Goal: Task Accomplishment & Management: Manage account settings

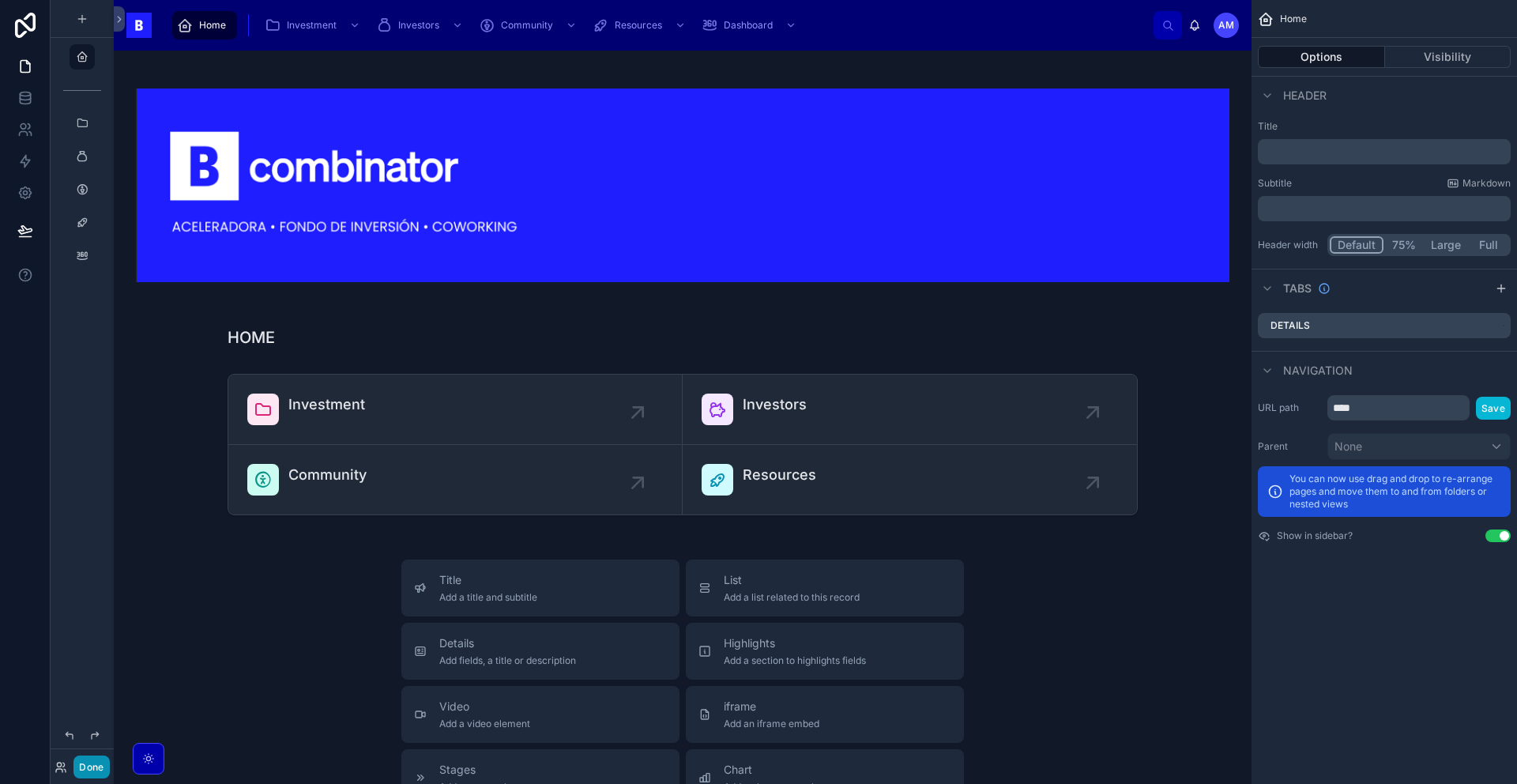
click at [94, 770] on button "Done" at bounding box center [91, 767] width 36 height 23
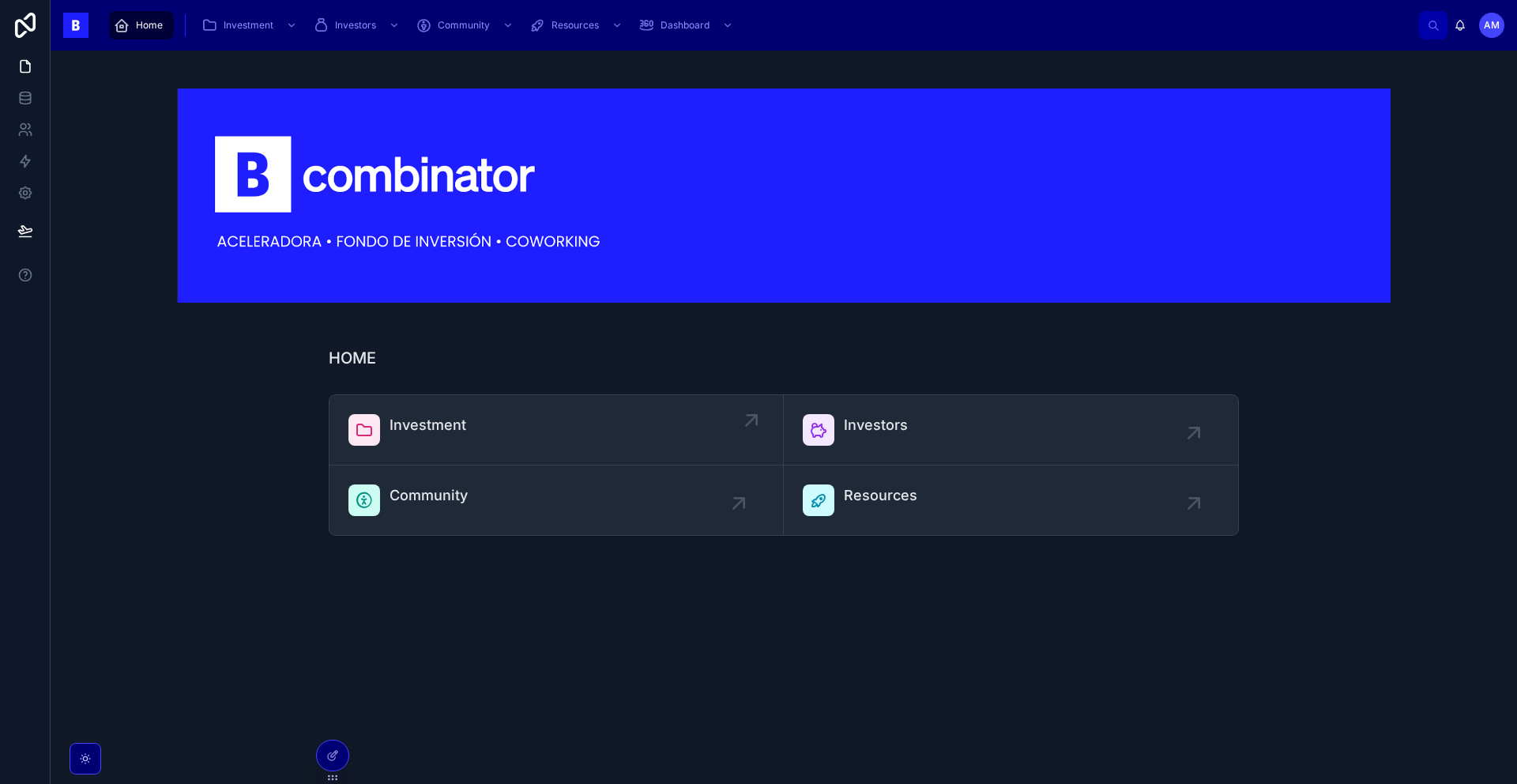
click at [413, 462] on link "Investment" at bounding box center [557, 430] width 455 height 70
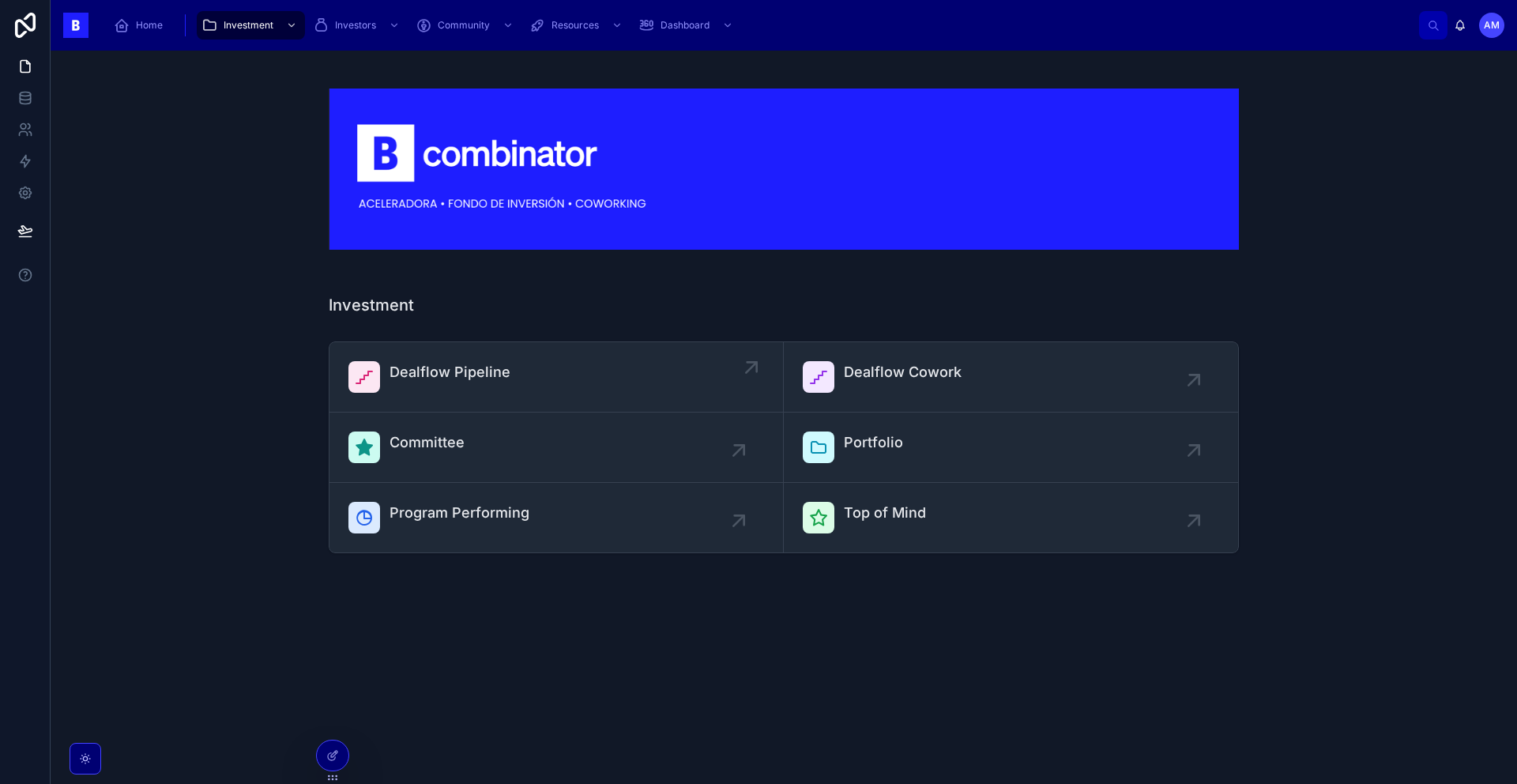
click at [432, 372] on span "Dealflow Pipeline" at bounding box center [450, 371] width 121 height 22
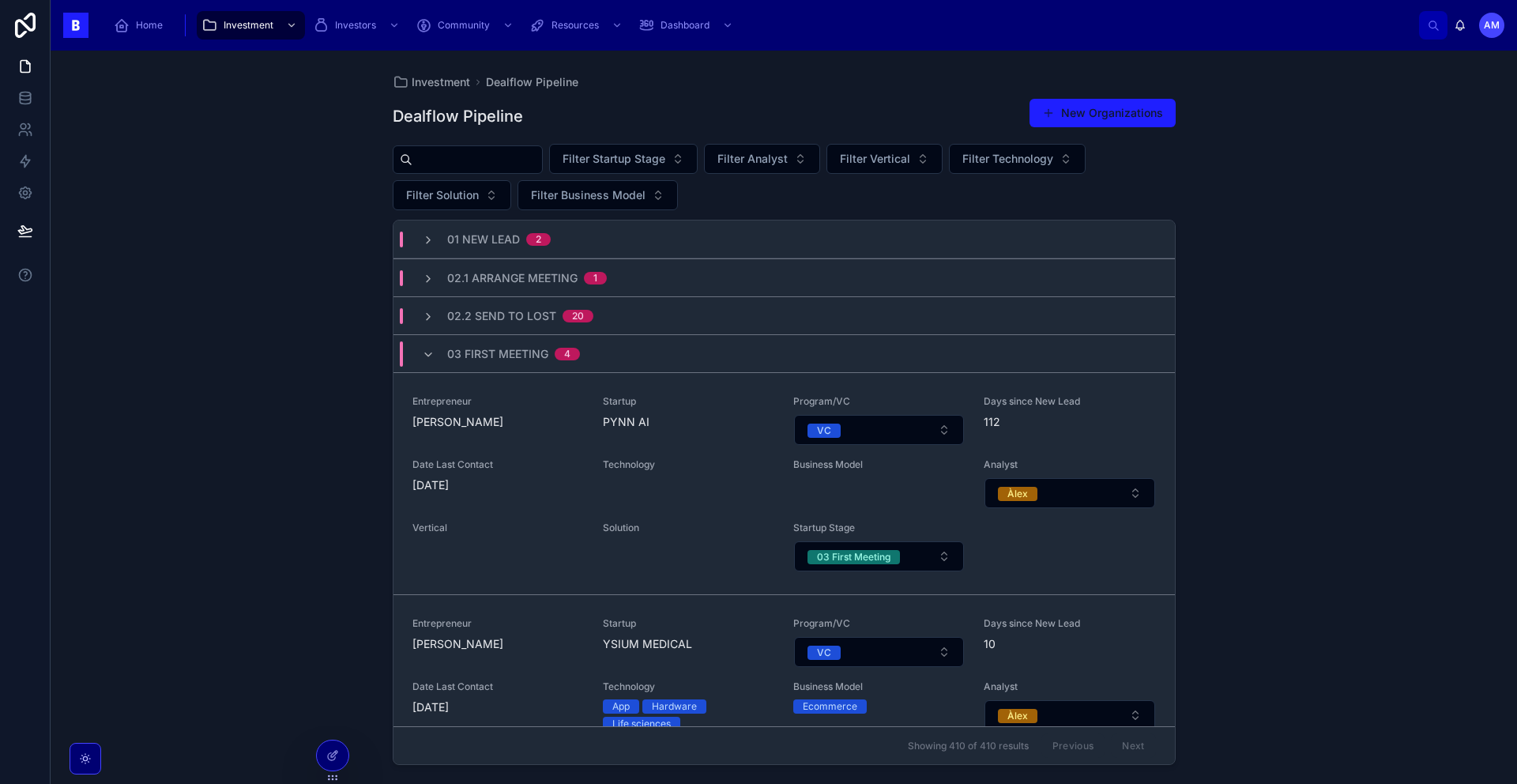
click at [516, 163] on input "text" at bounding box center [477, 159] width 129 height 22
type input "*"
click at [243, 35] on div "Investment" at bounding box center [250, 24] width 99 height 25
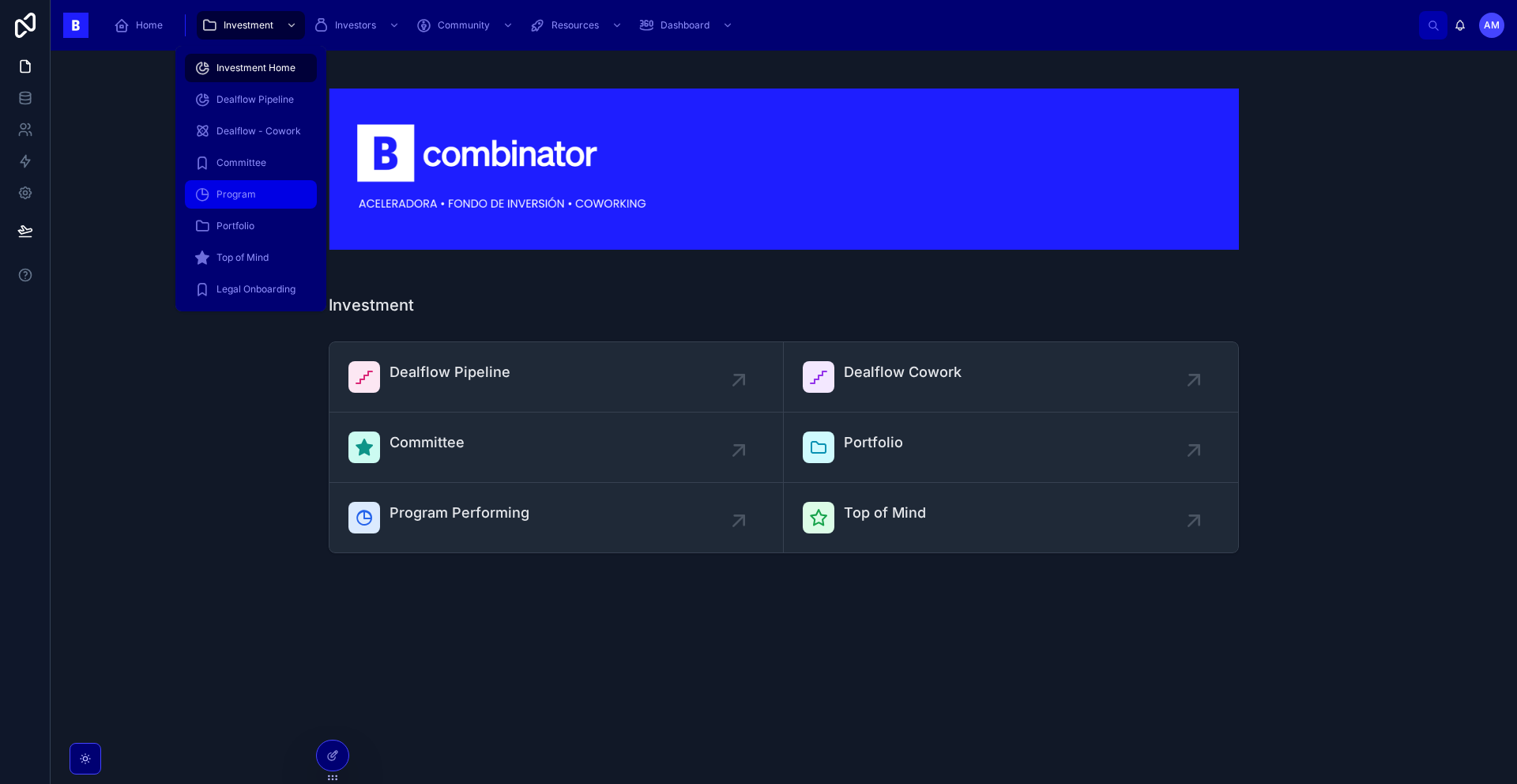
click at [242, 196] on span "Program" at bounding box center [236, 194] width 39 height 12
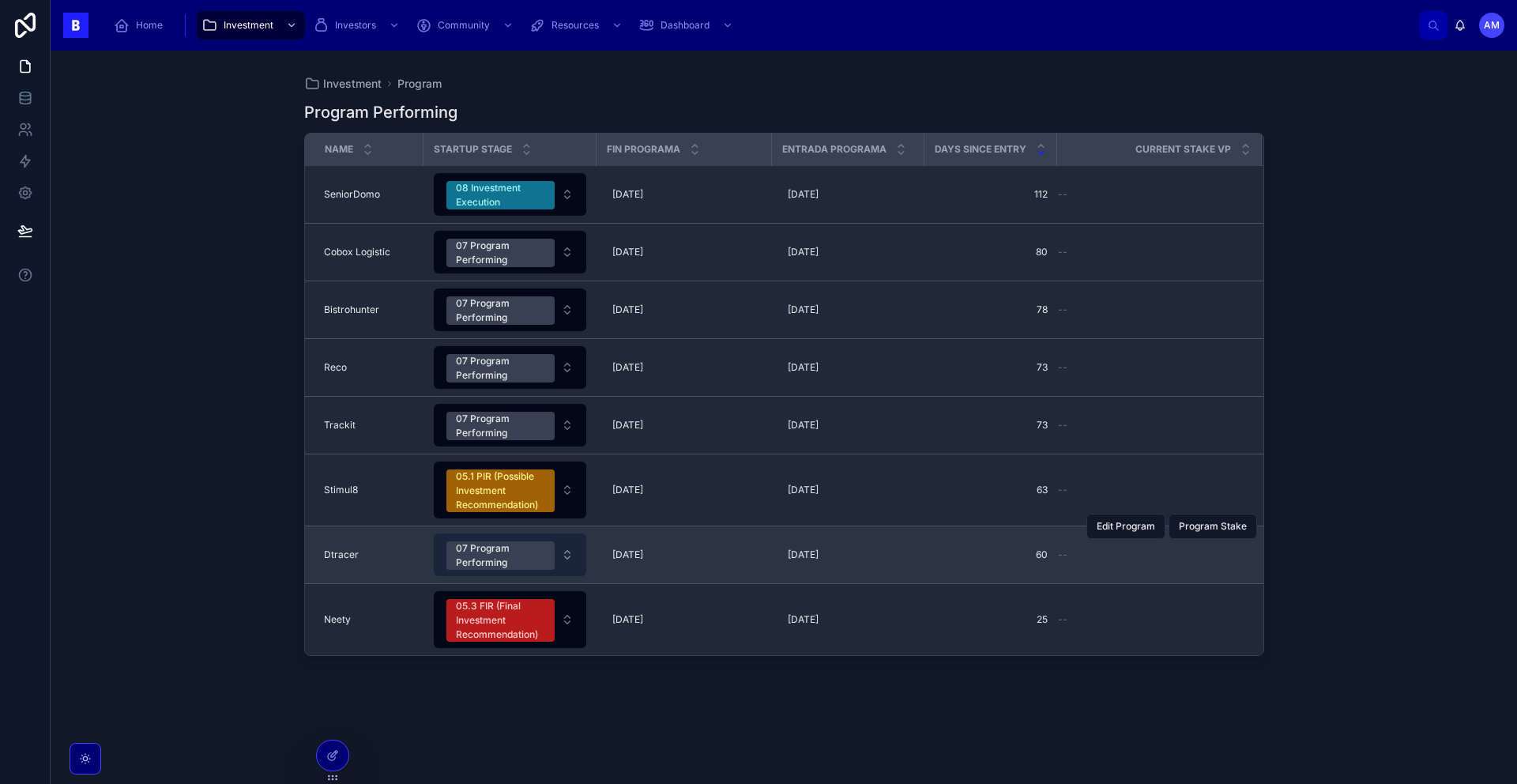
click at [519, 562] on div "07 Program Performing" at bounding box center [501, 555] width 89 height 29
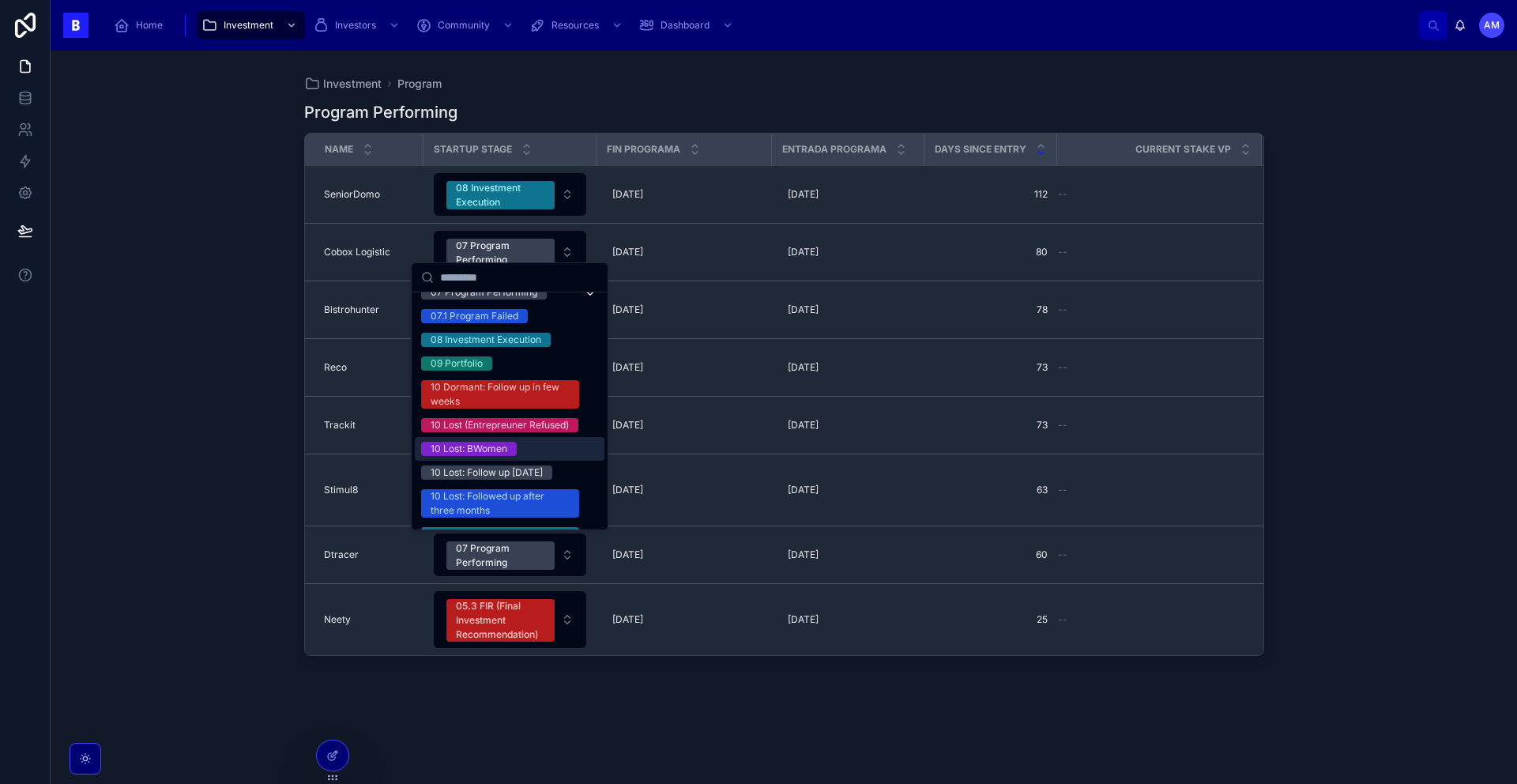
scroll to position [408, 0]
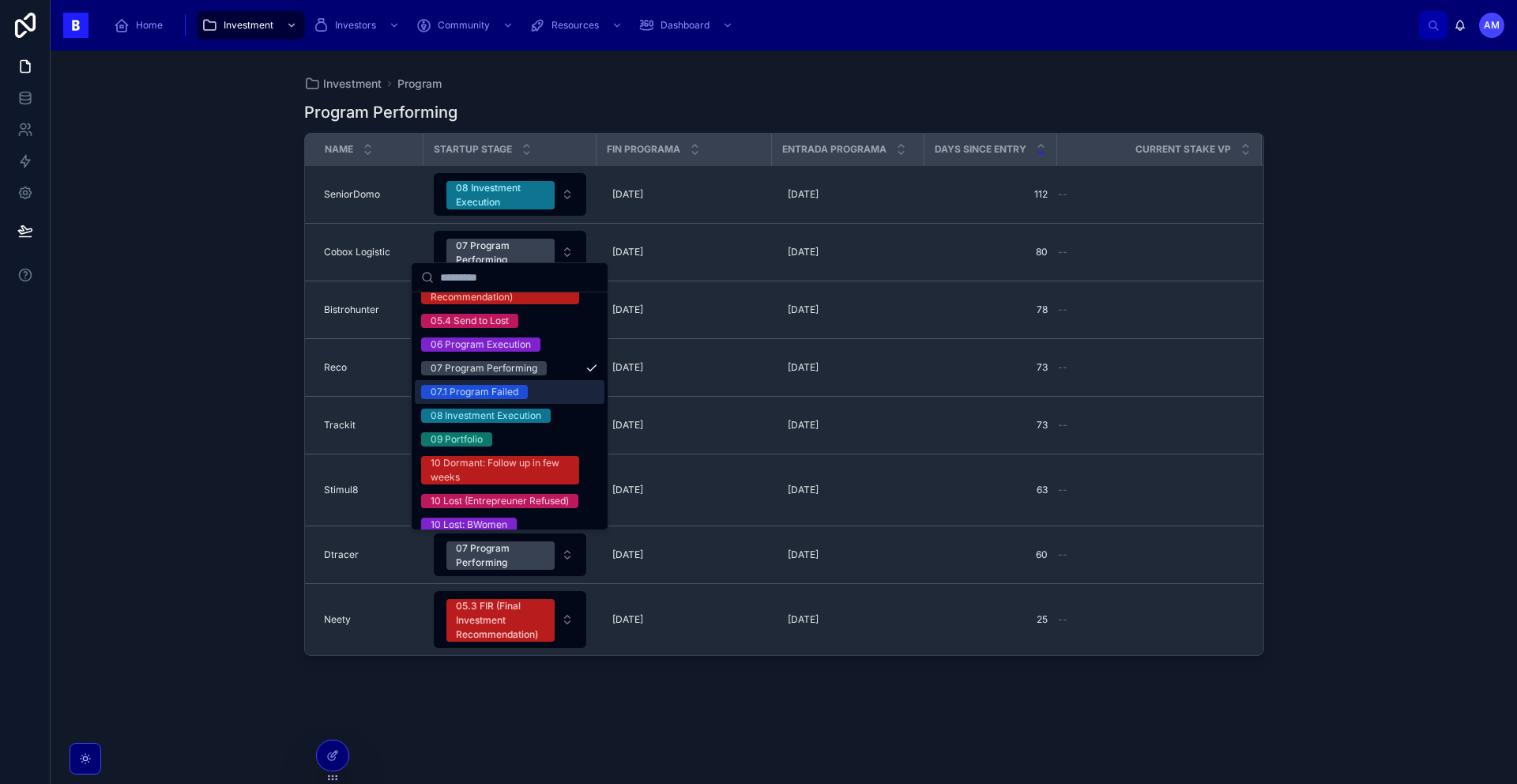
click at [498, 399] on div "07.1 Program Failed" at bounding box center [475, 392] width 87 height 14
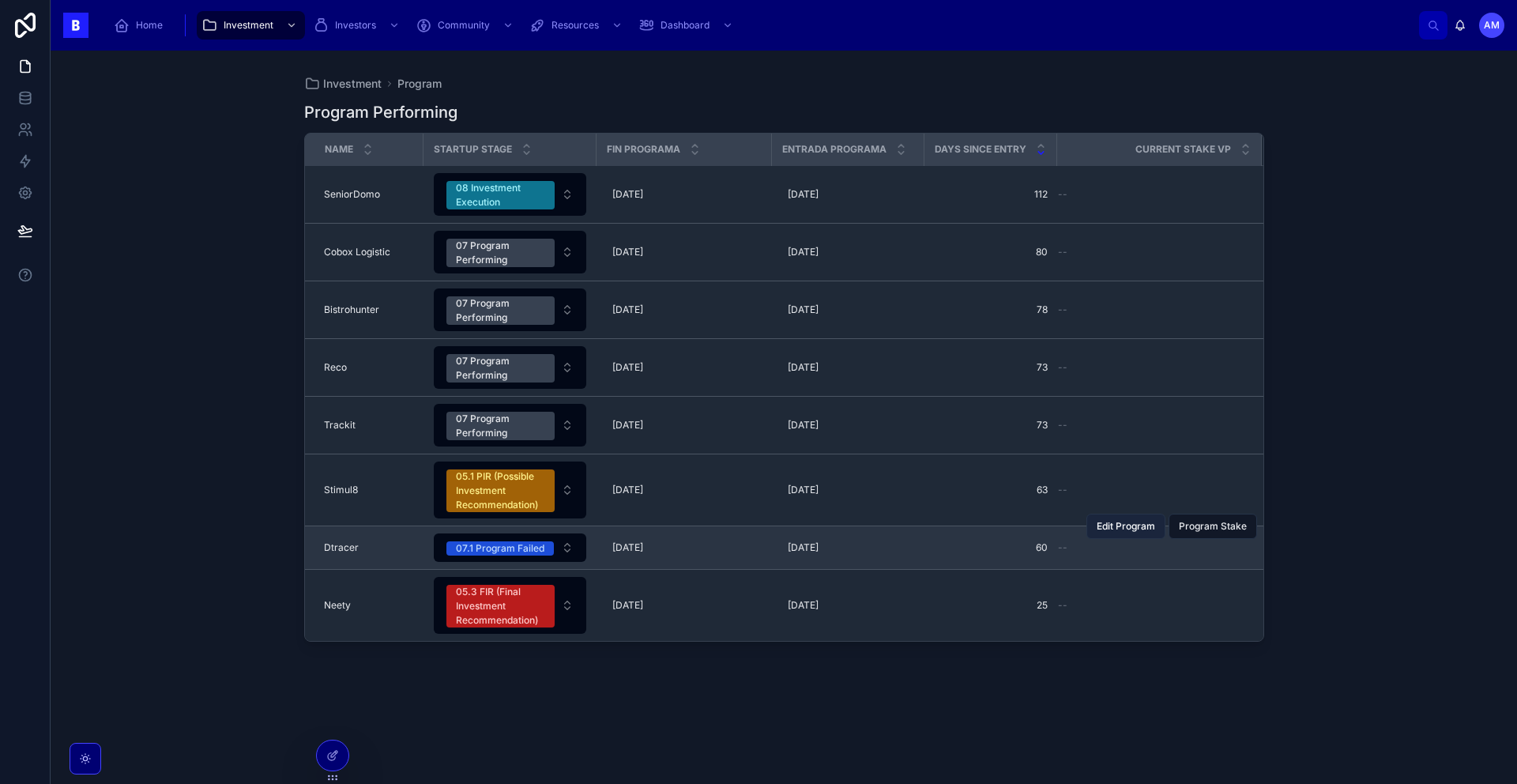
click at [1130, 532] on button "Edit Program" at bounding box center [1126, 526] width 79 height 25
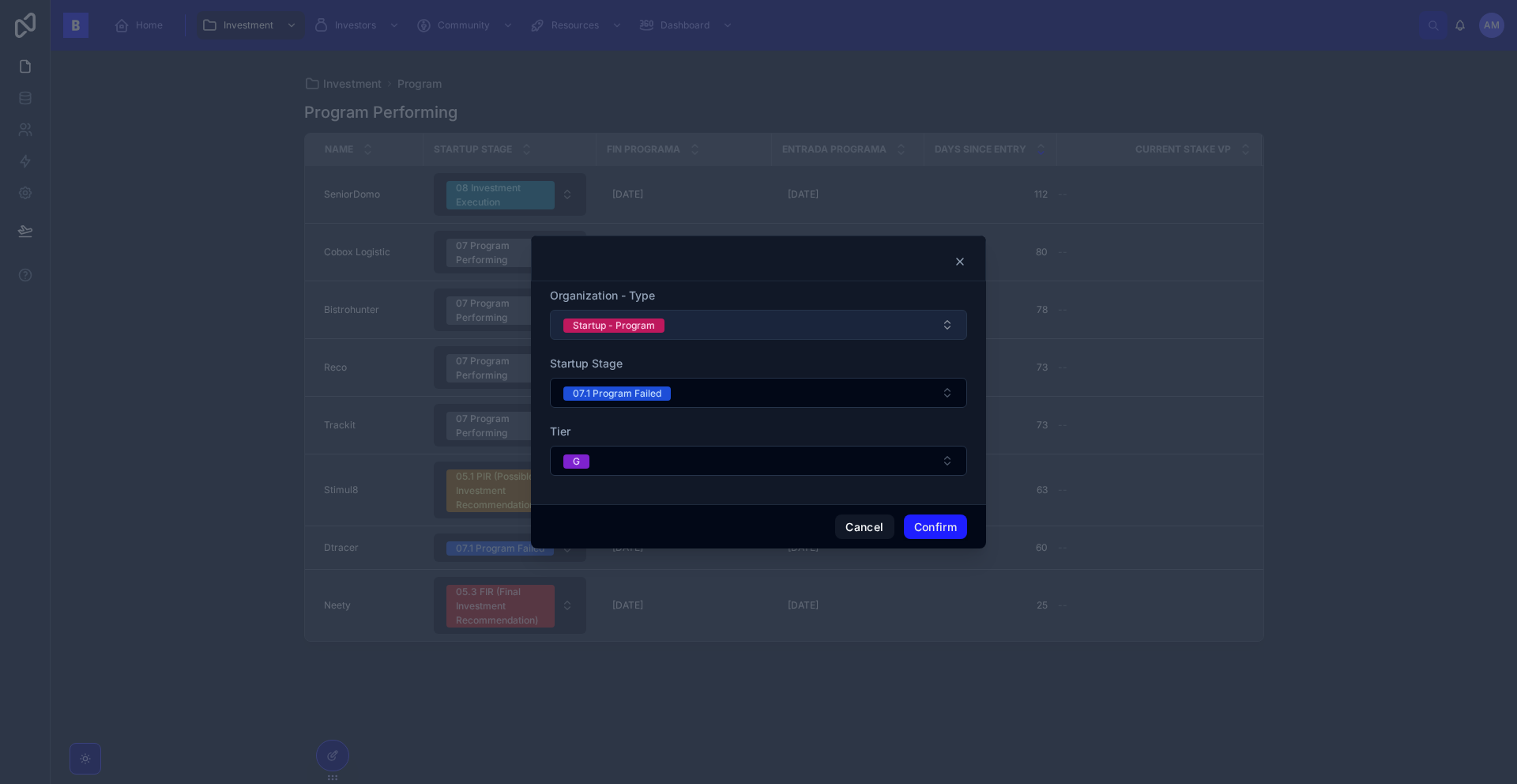
click at [686, 330] on button "Startup - Program" at bounding box center [758, 324] width 417 height 30
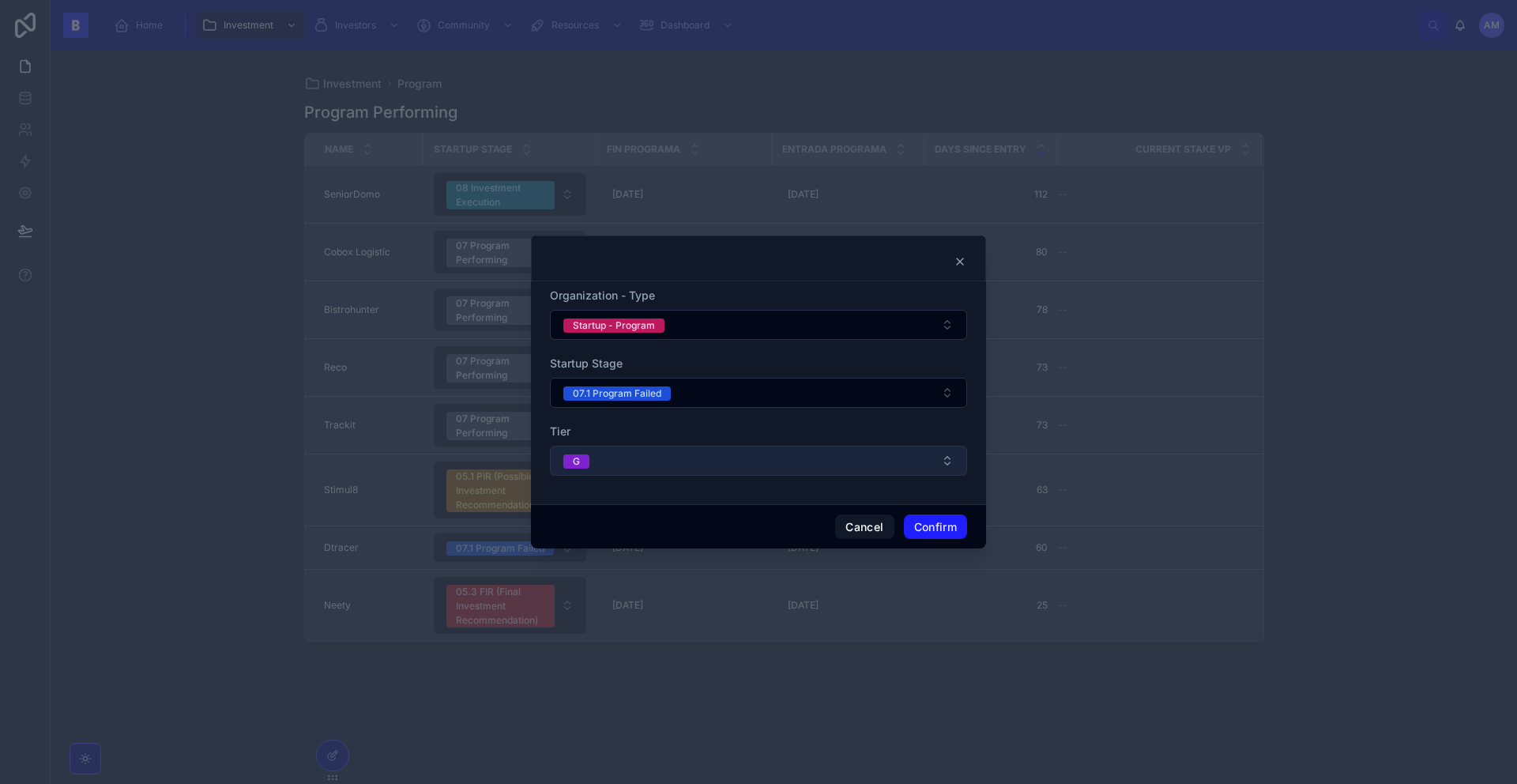
click at [610, 462] on button "G" at bounding box center [758, 461] width 417 height 30
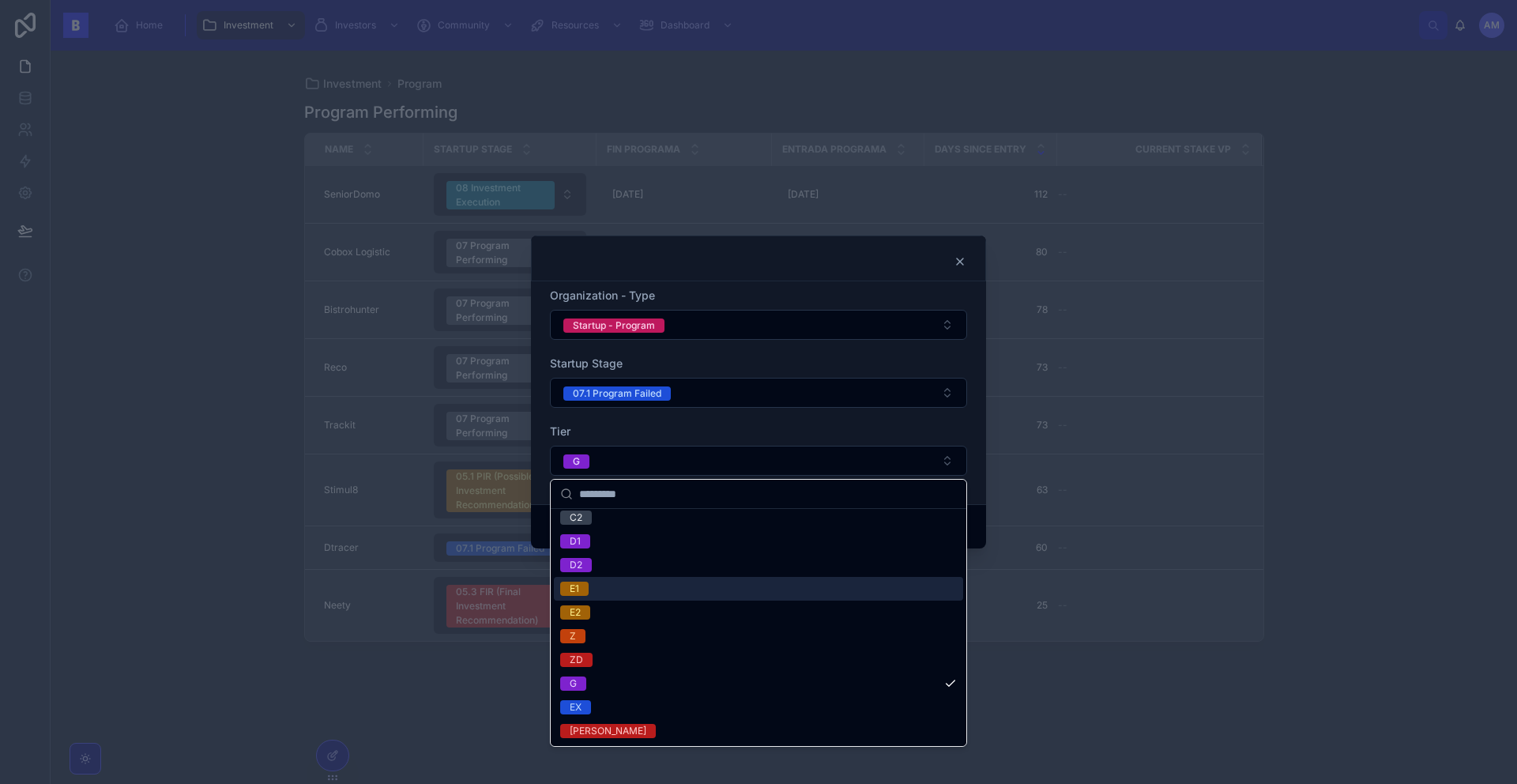
scroll to position [0, 0]
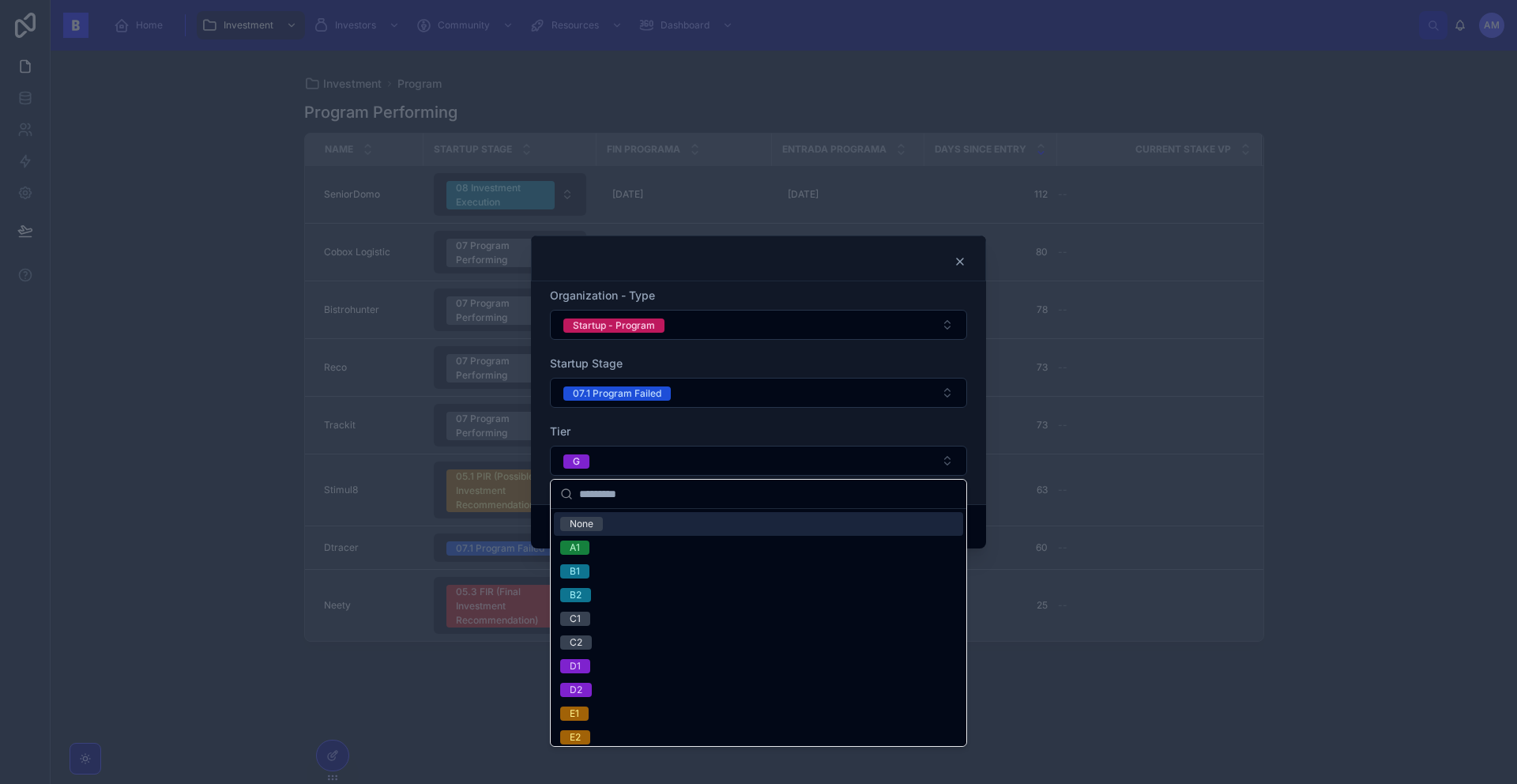
click at [589, 524] on div "None" at bounding box center [581, 524] width 24 height 14
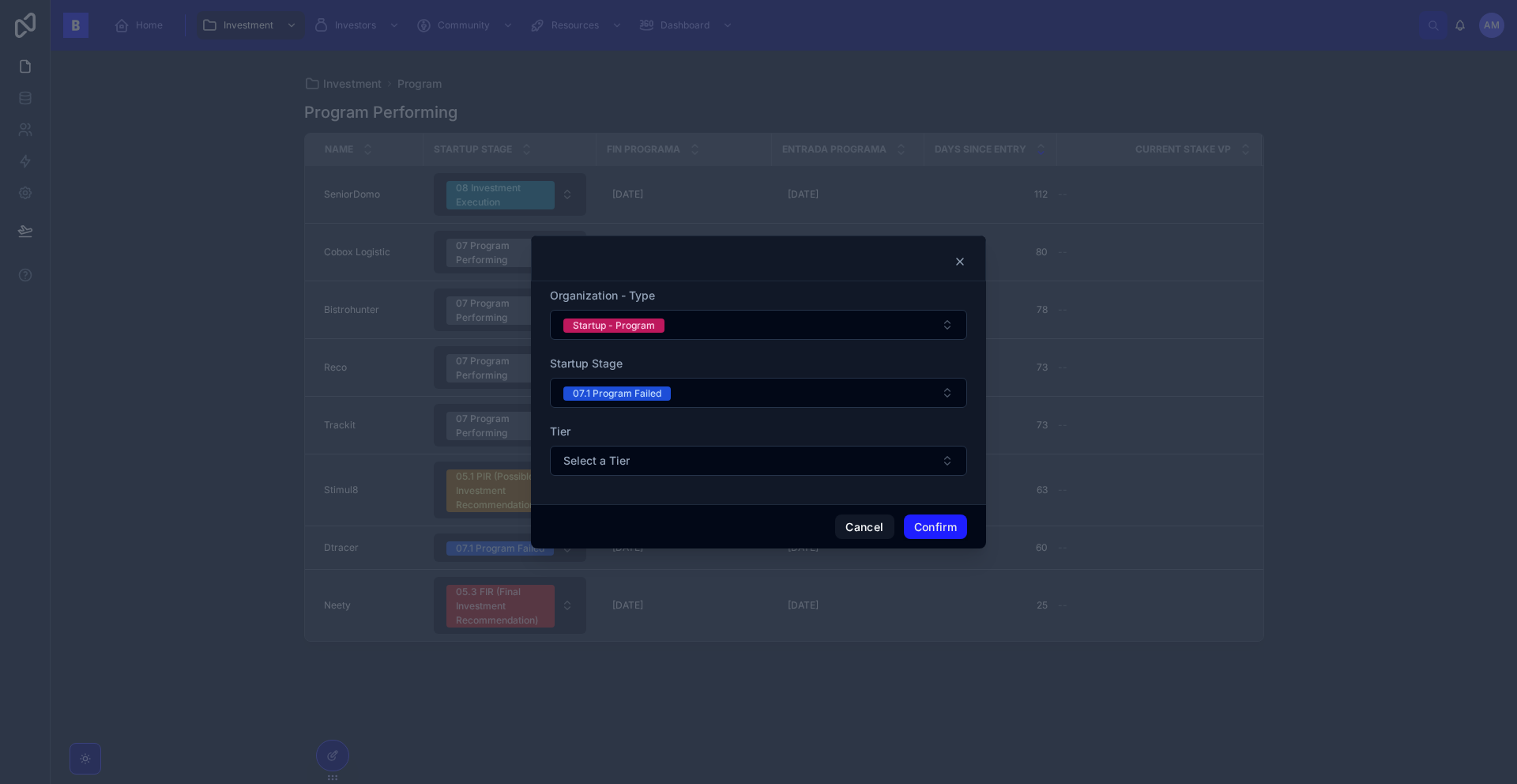
click at [741, 489] on form "Organization - Type Startup - Program Startup Stage 07.1 Program Failed Tier Se…" at bounding box center [758, 389] width 417 height 204
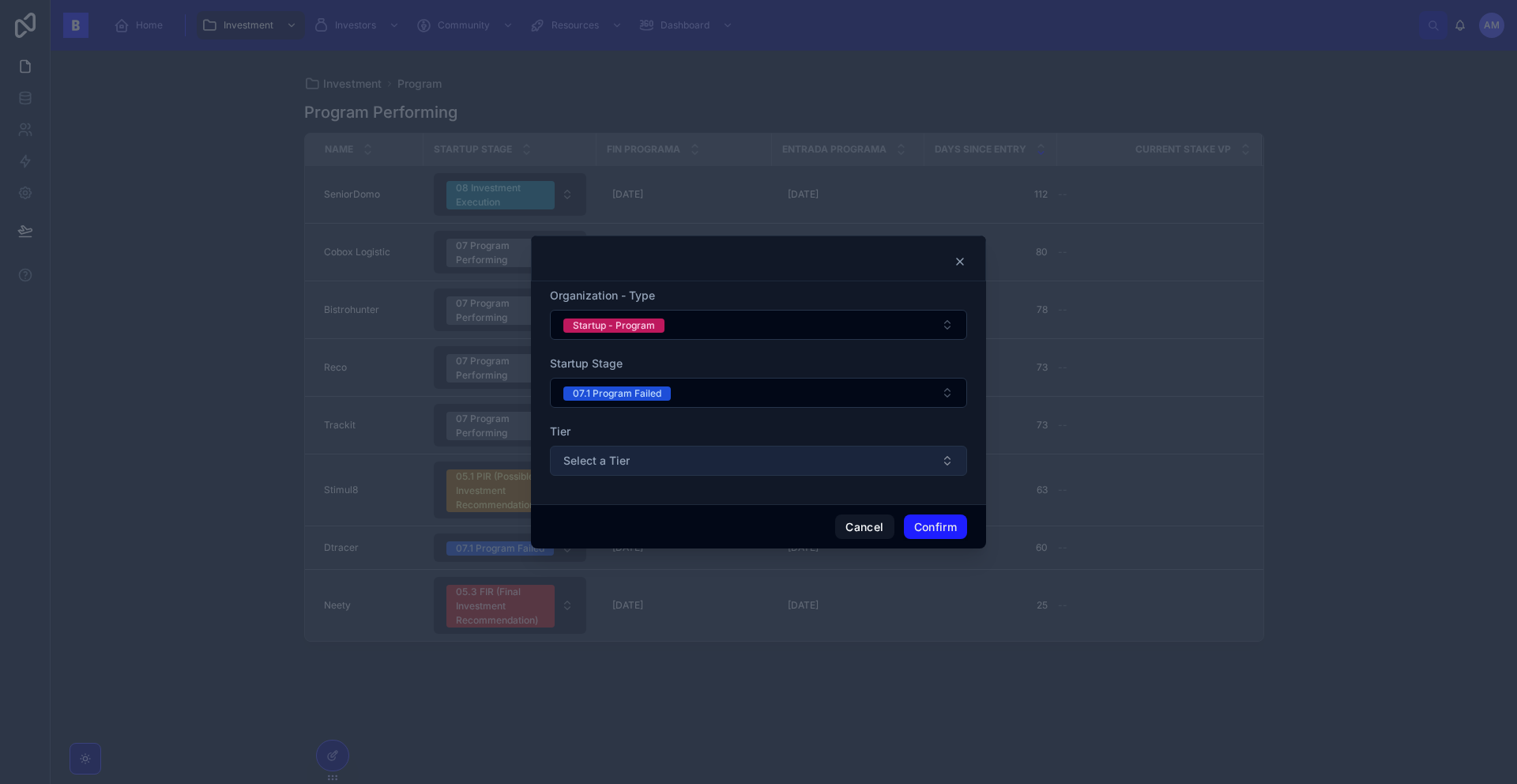
click at [735, 469] on button "Select a Tier" at bounding box center [758, 461] width 417 height 30
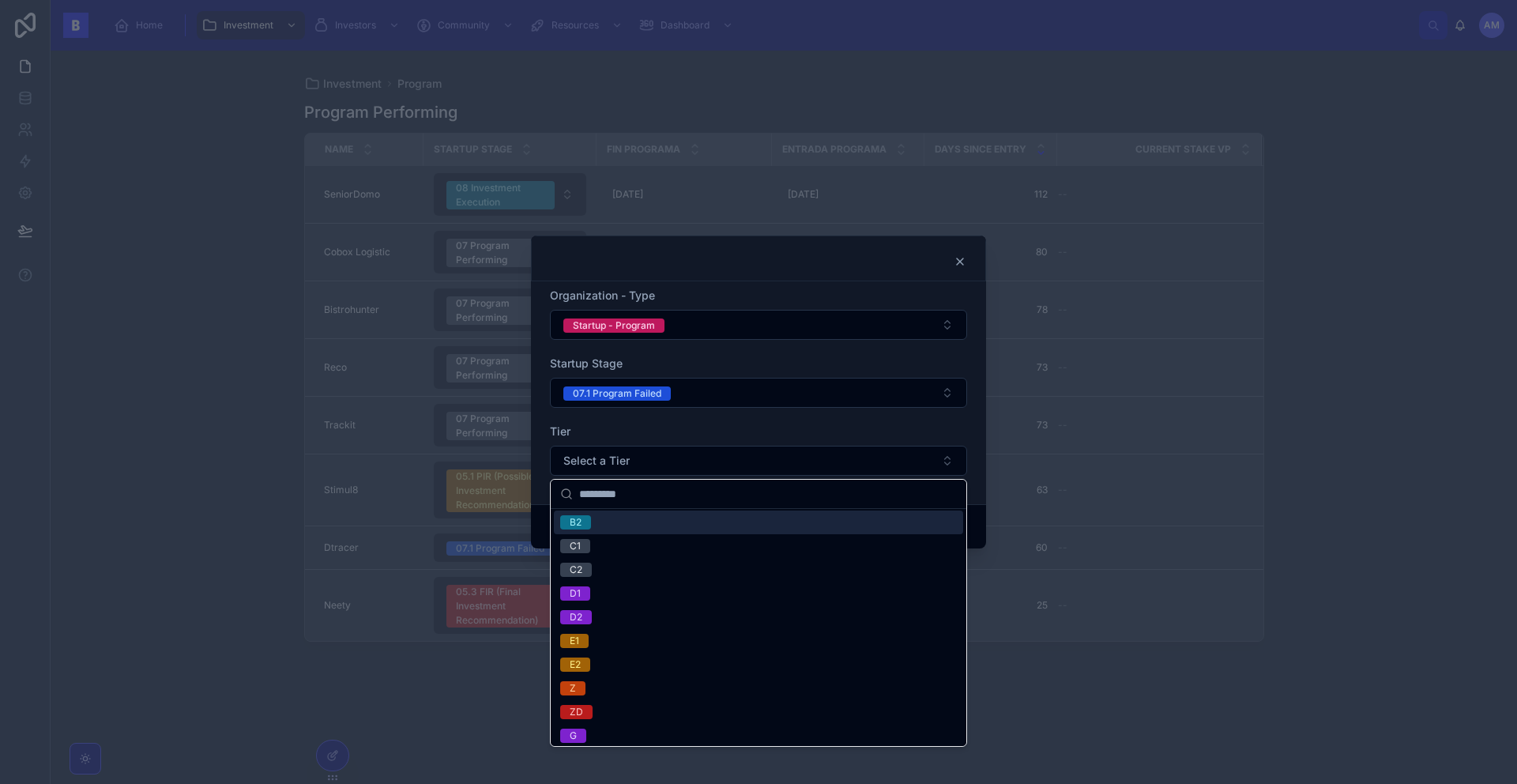
scroll to position [101, 0]
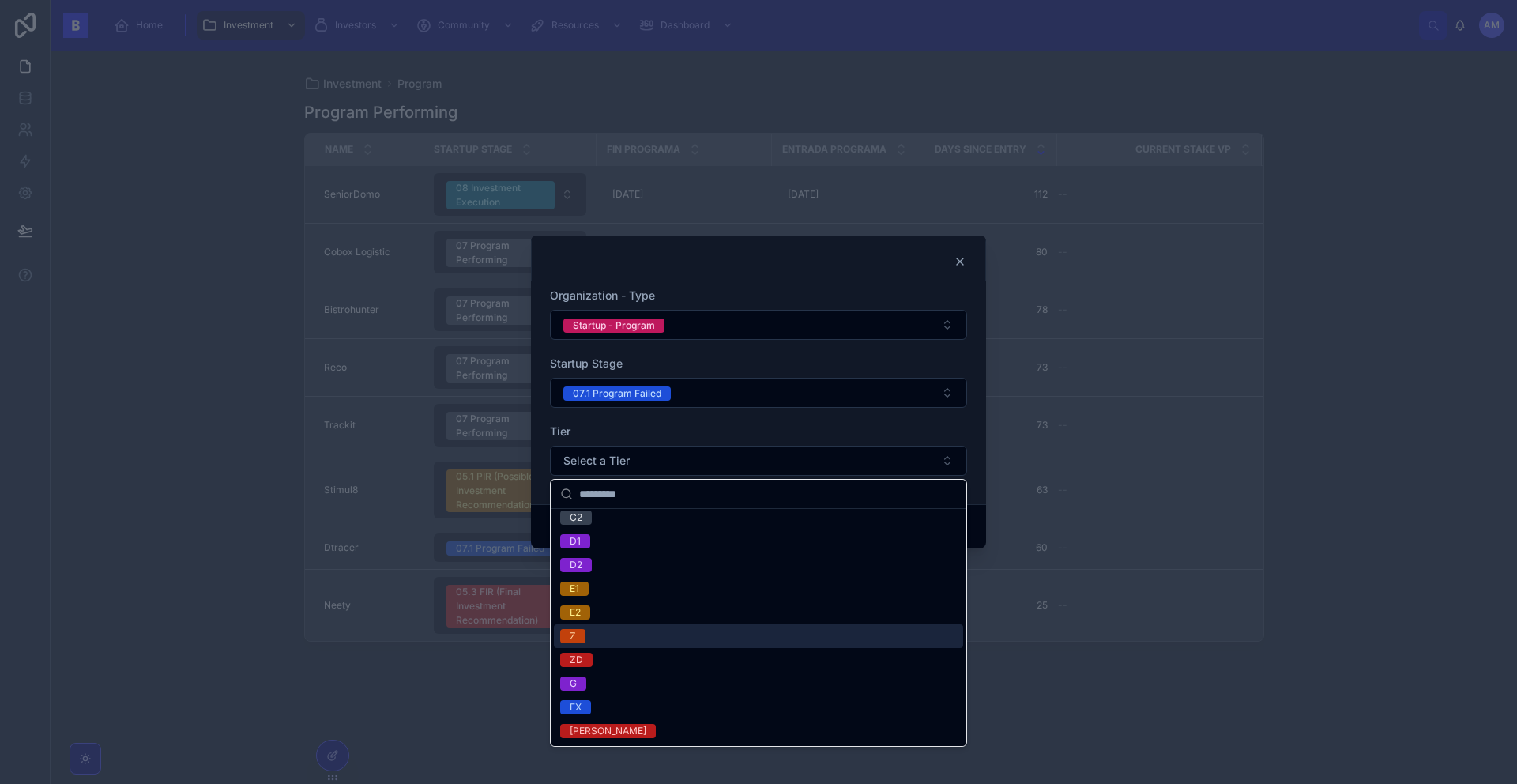
click at [574, 634] on div "Z" at bounding box center [573, 635] width 6 height 14
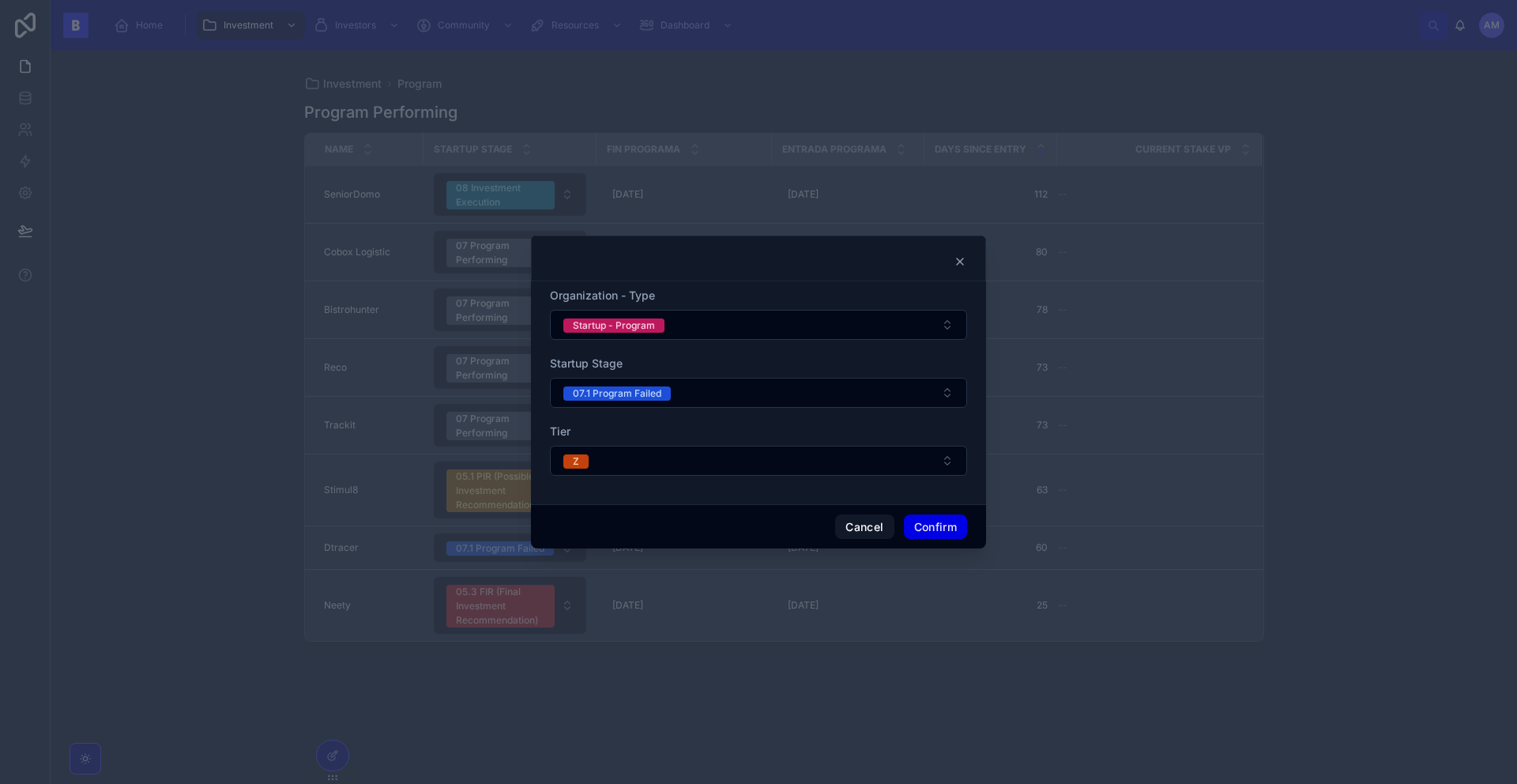
click at [950, 526] on button "Confirm" at bounding box center [936, 526] width 63 height 25
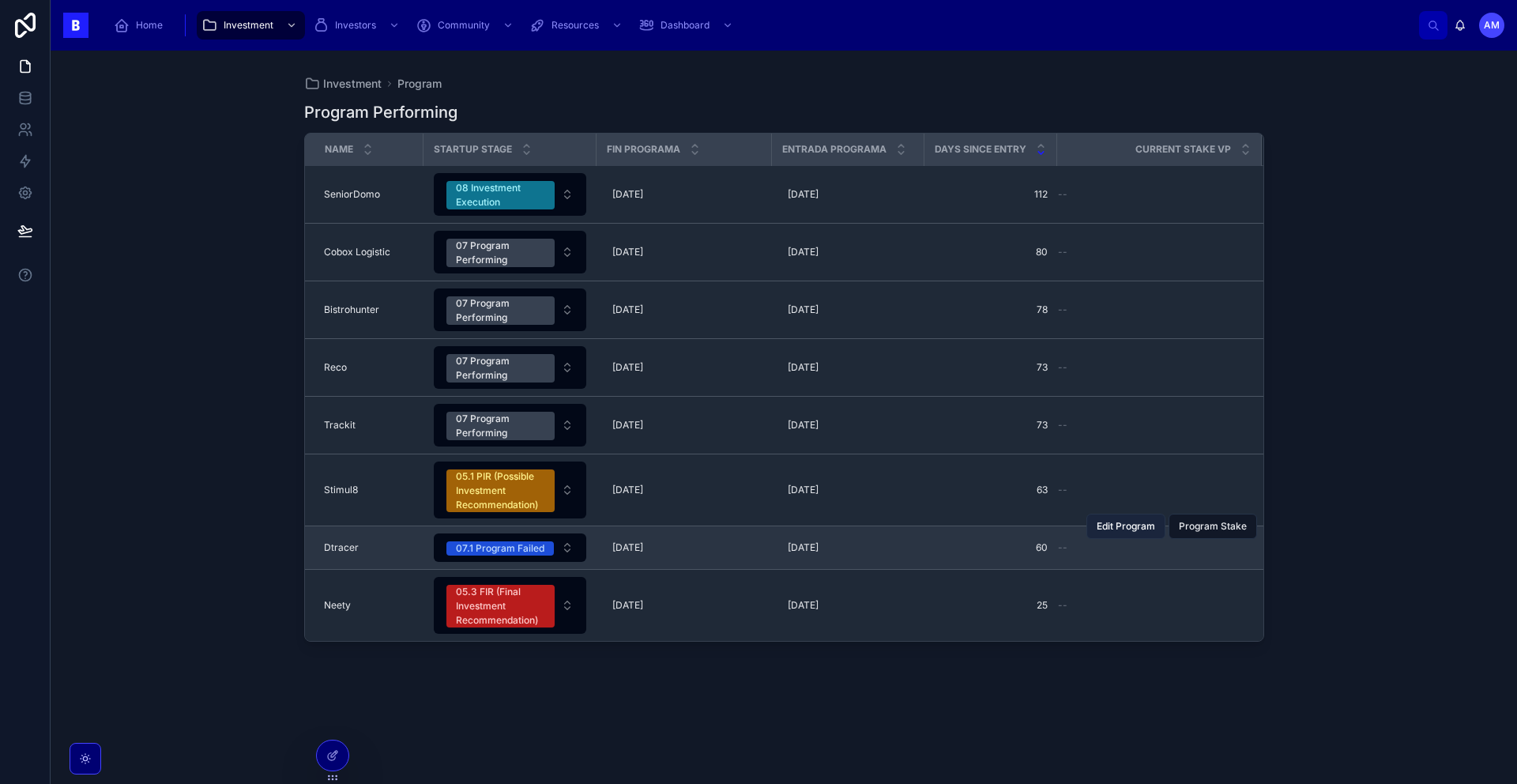
click at [1138, 531] on span "Edit Program" at bounding box center [1126, 526] width 59 height 12
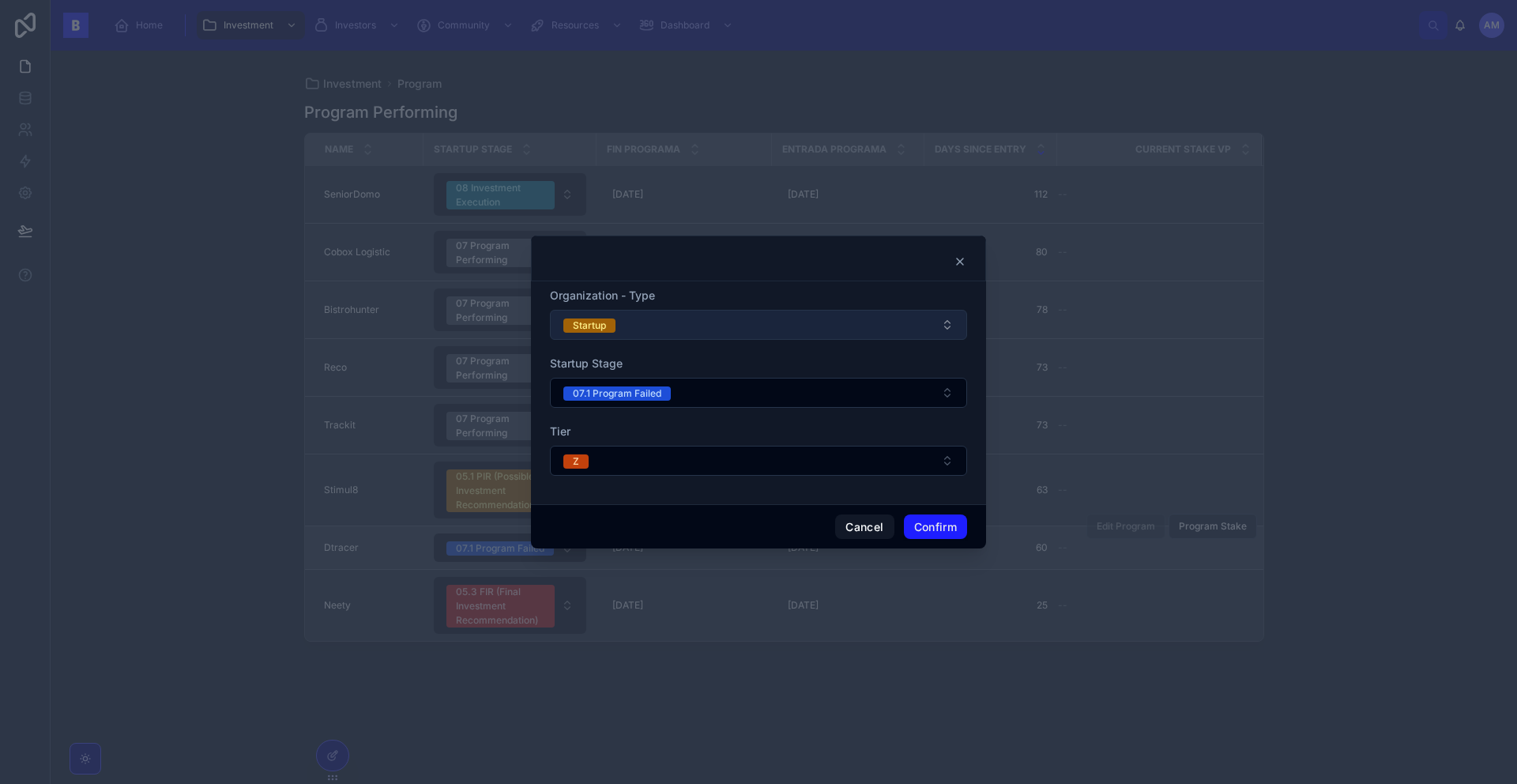
click at [645, 328] on button "Startup" at bounding box center [758, 324] width 417 height 30
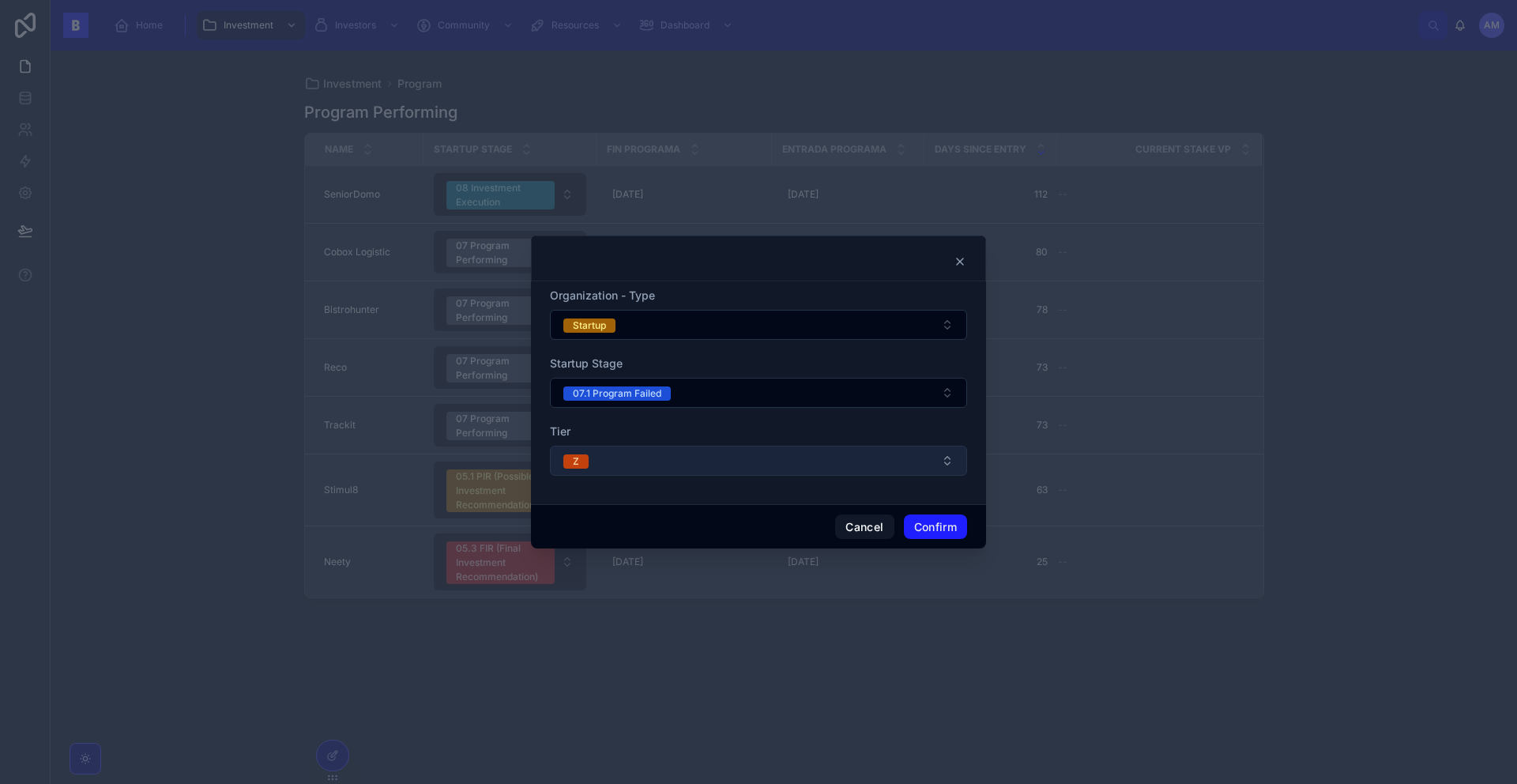
click at [748, 463] on button "Z" at bounding box center [758, 461] width 417 height 30
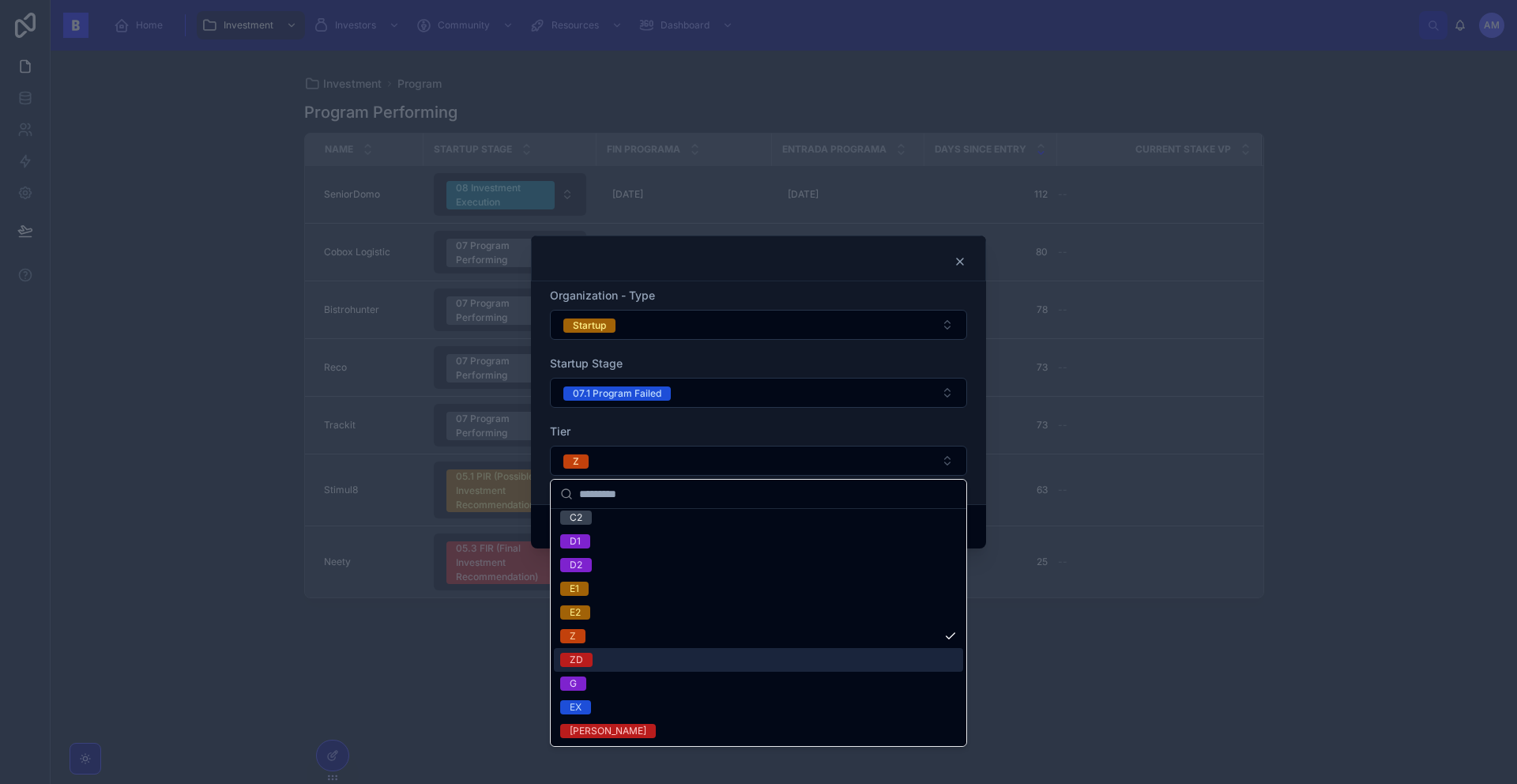
click at [587, 658] on span "ZD" at bounding box center [576, 660] width 32 height 14
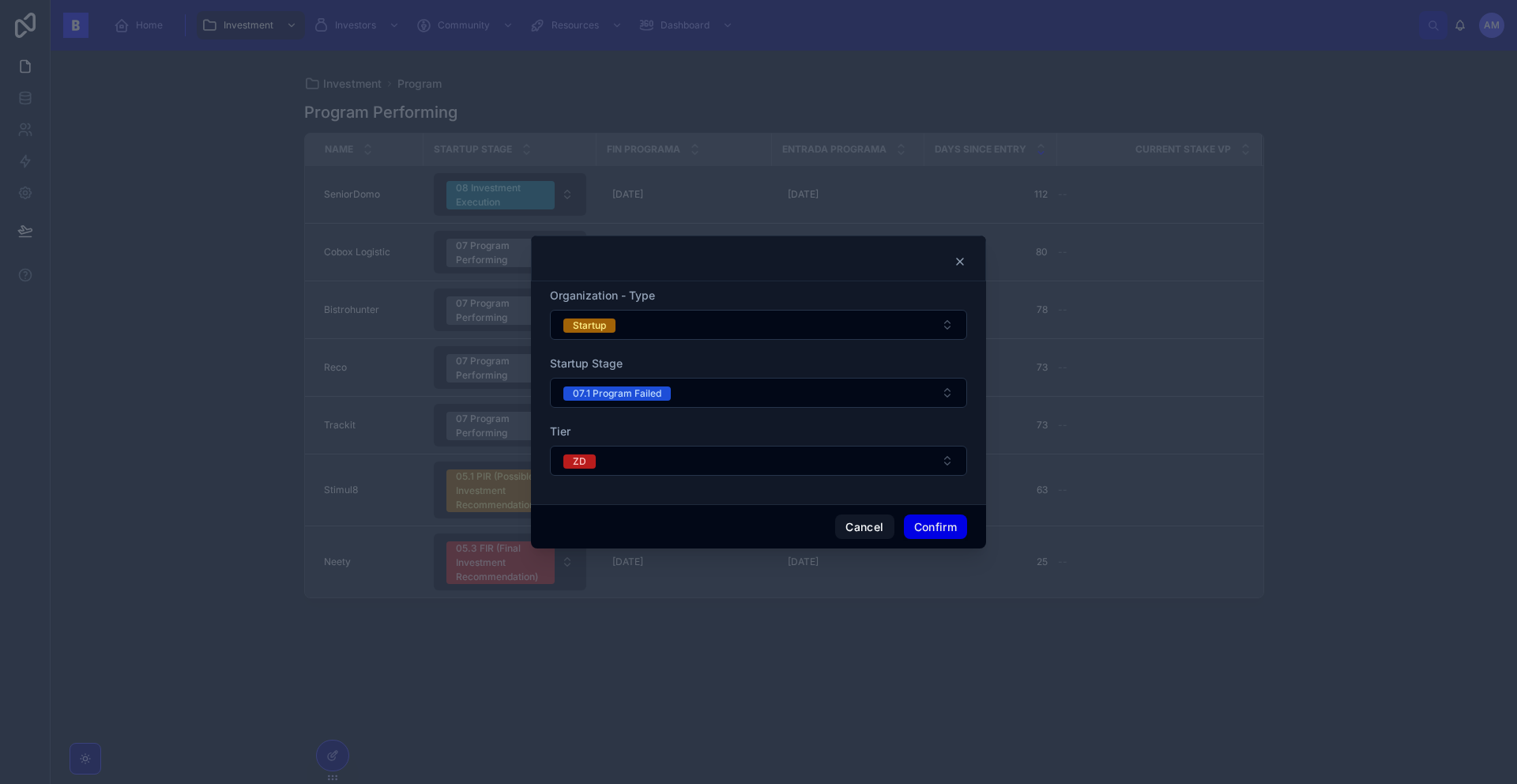
click at [922, 521] on button "Confirm" at bounding box center [936, 526] width 63 height 25
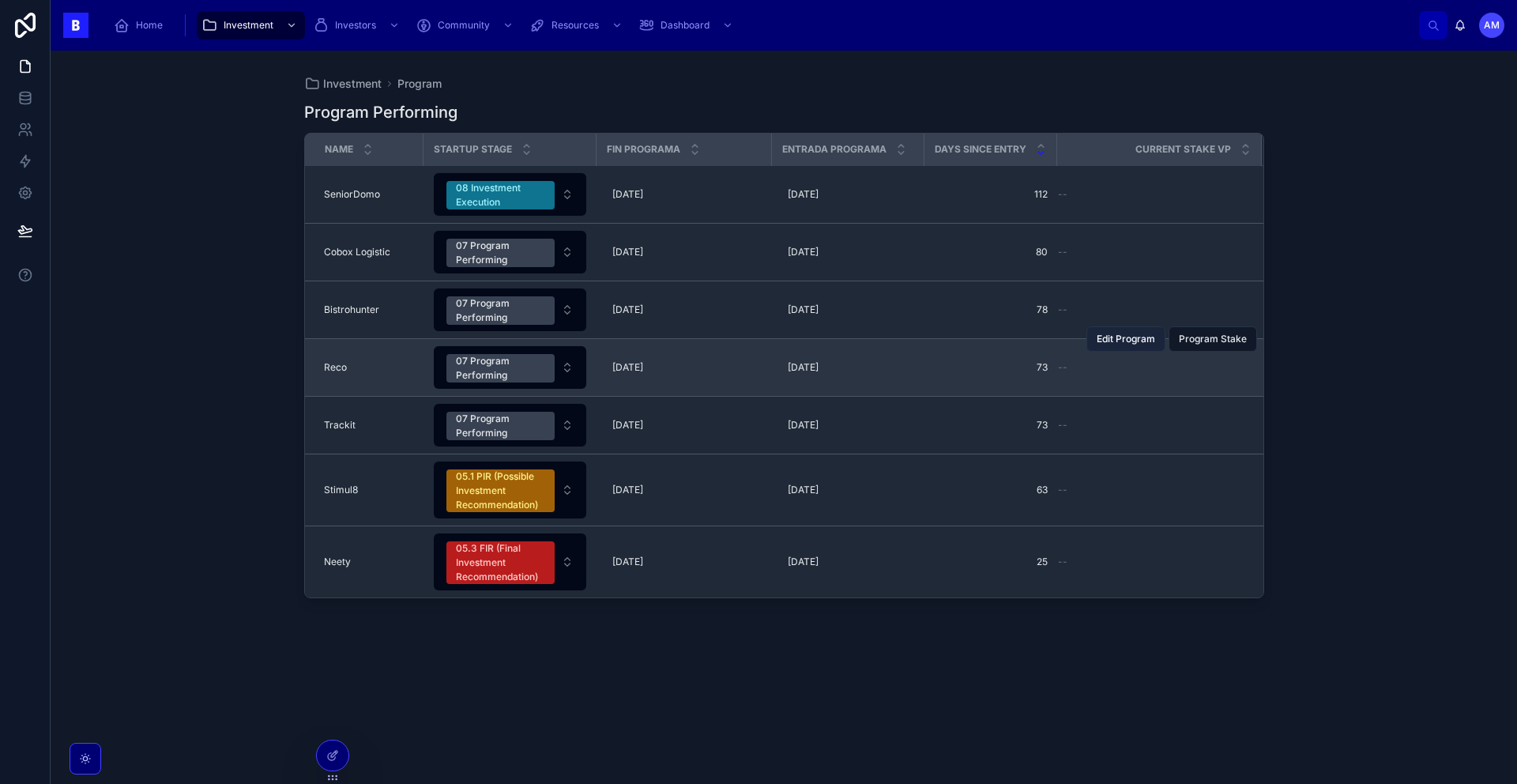
click at [1129, 349] on button "Edit Program" at bounding box center [1126, 338] width 79 height 25
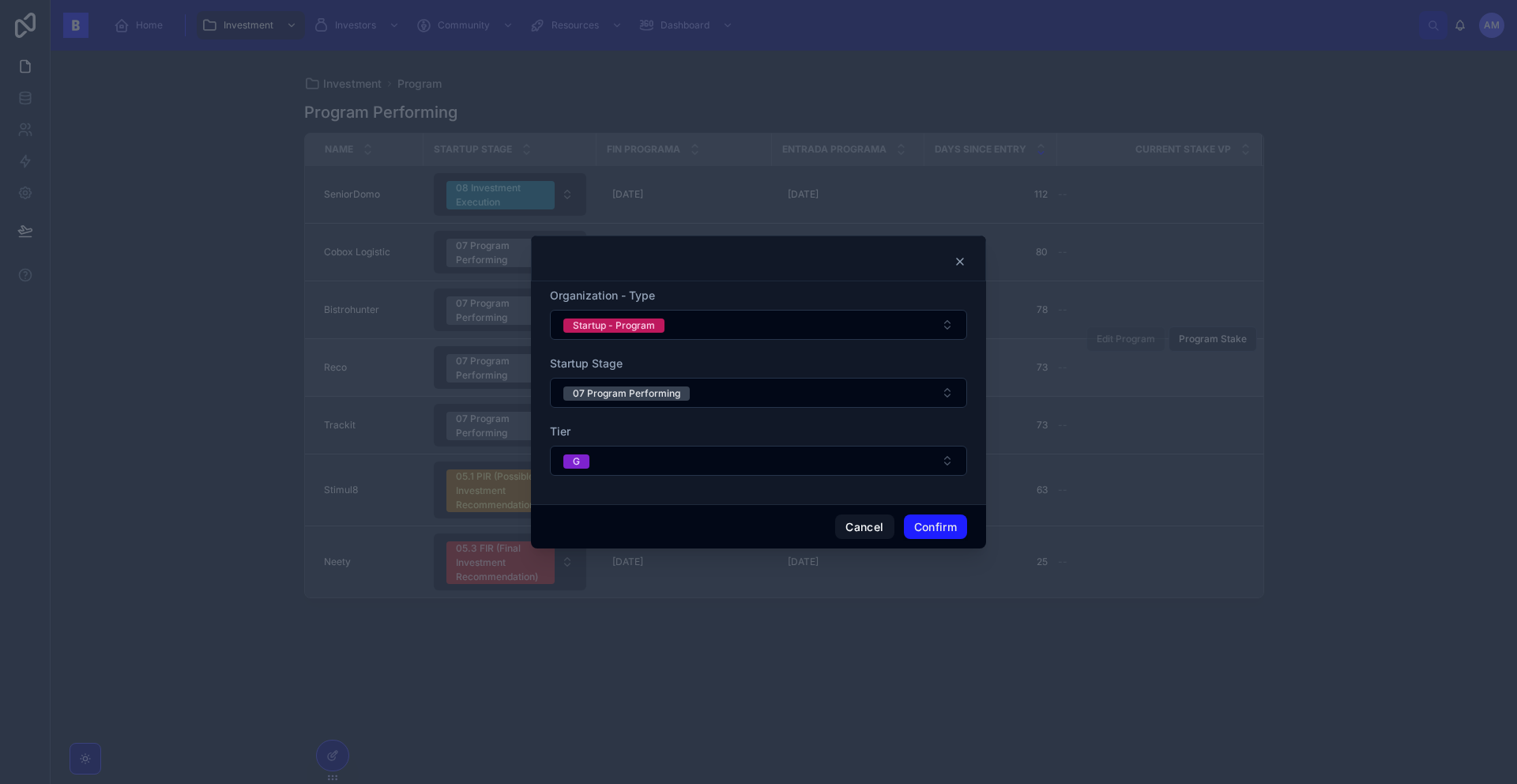
click at [171, 469] on div at bounding box center [758, 392] width 1517 height 784
drag, startPoint x: 220, startPoint y: 436, endPoint x: 278, endPoint y: 436, distance: 58.0
click at [223, 436] on div at bounding box center [758, 392] width 1517 height 784
click at [936, 525] on button "Confirm" at bounding box center [936, 526] width 63 height 25
click at [963, 260] on icon at bounding box center [960, 261] width 12 height 12
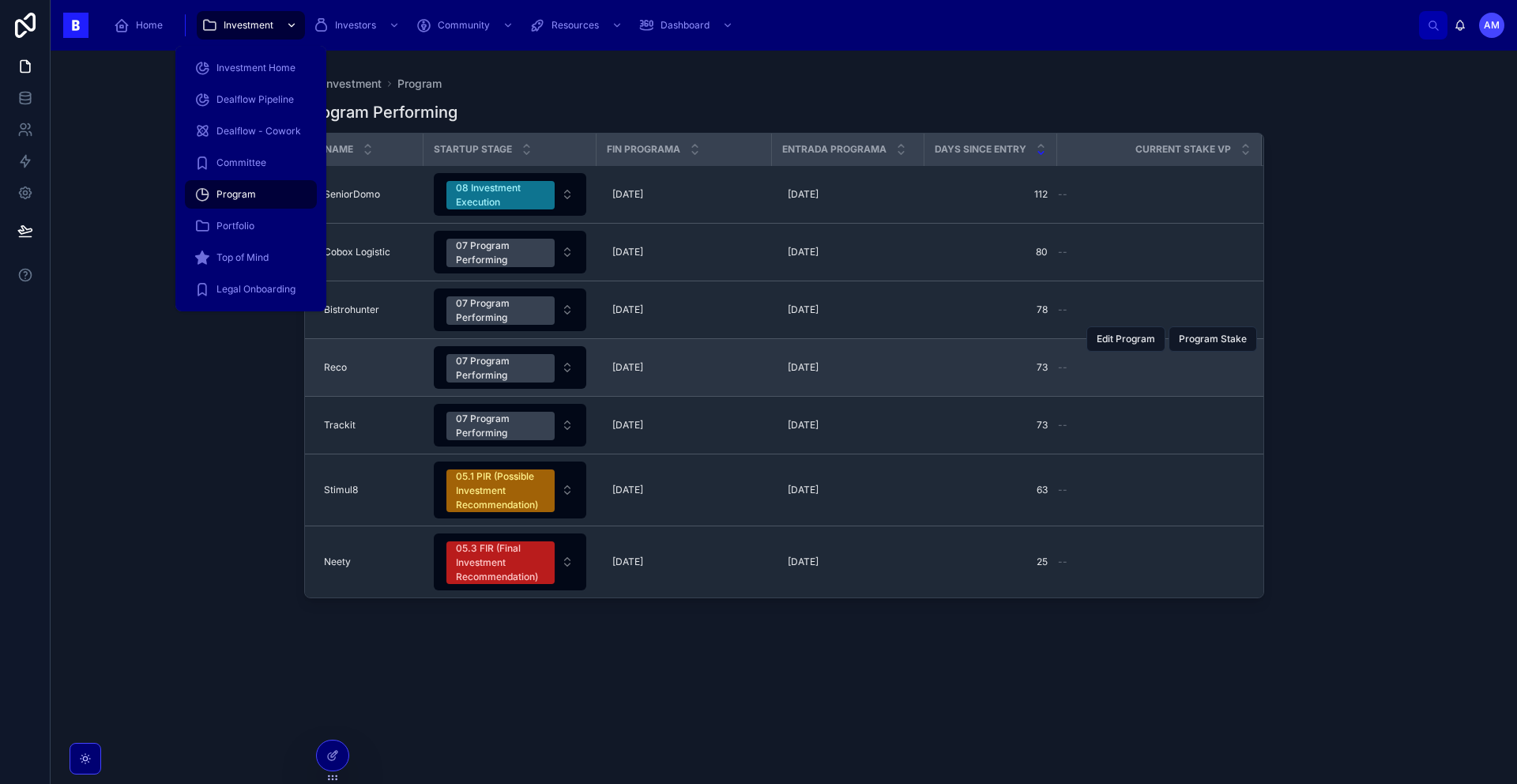
click at [230, 24] on span "Investment" at bounding box center [248, 25] width 50 height 12
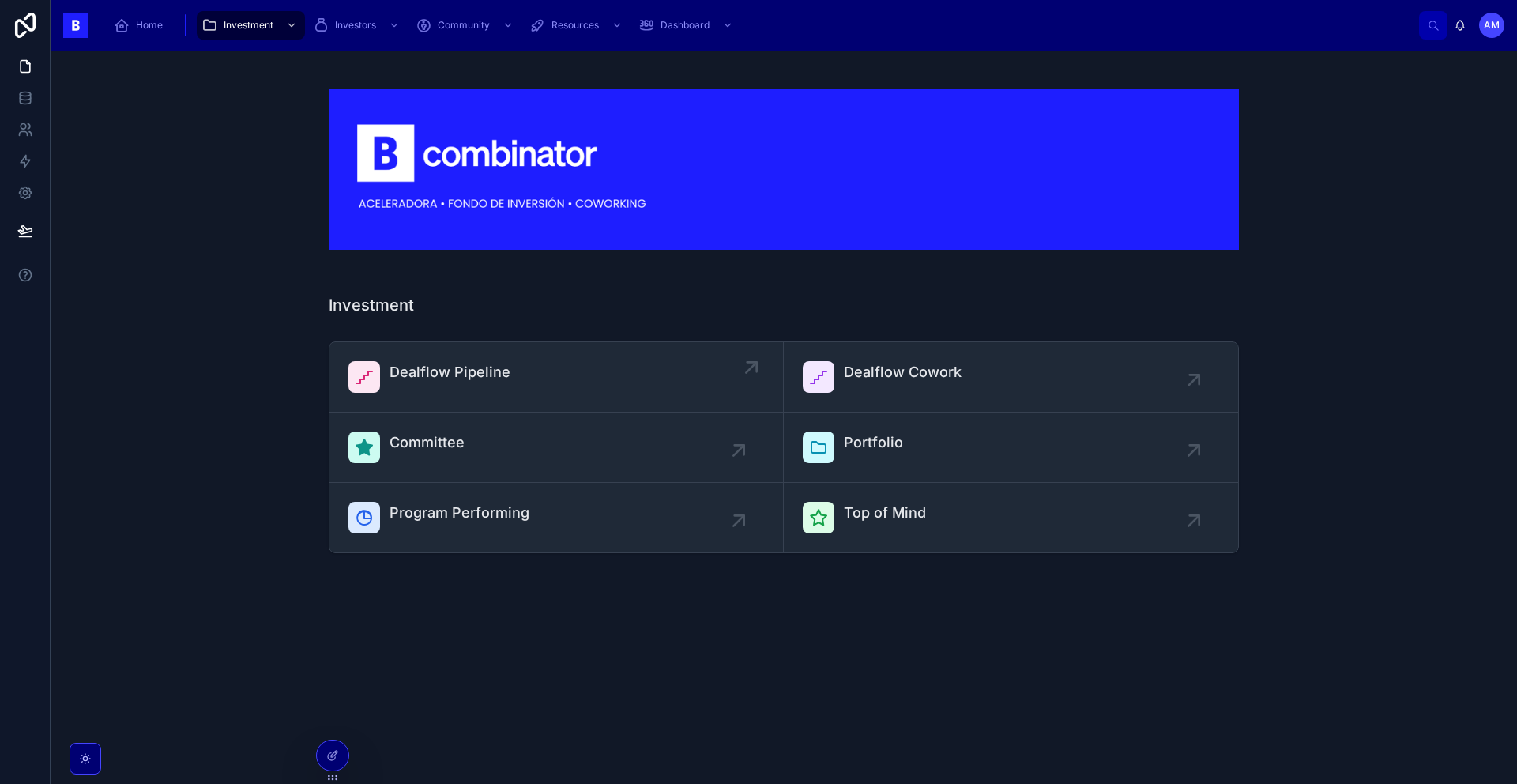
click at [399, 363] on span "Dealflow Pipeline" at bounding box center [450, 371] width 121 height 22
